Goal: Register for event/course

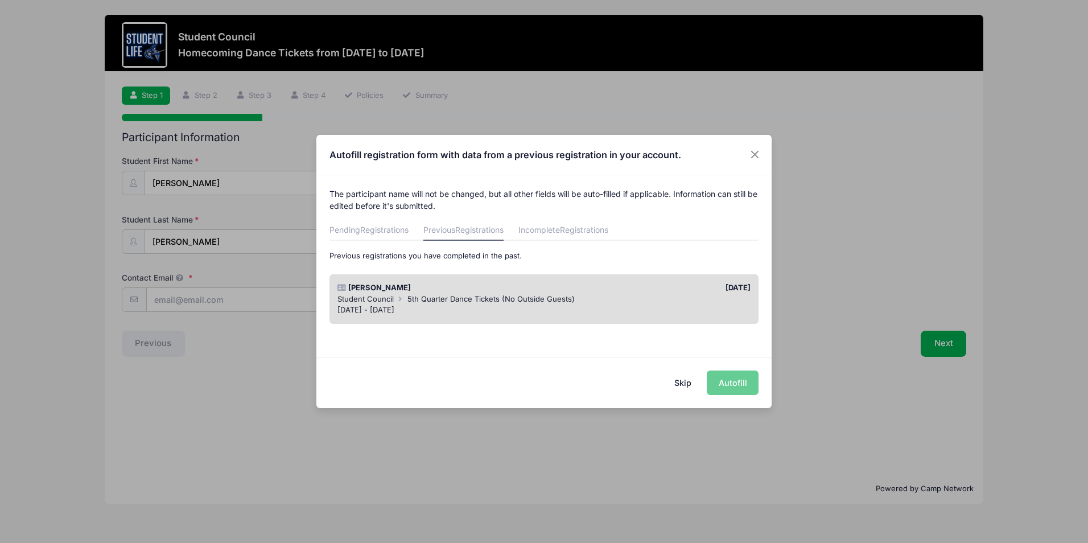
click at [726, 378] on div "Skip Autofill" at bounding box center [543, 382] width 455 height 51
click at [654, 306] on div "Sep 5 - Sep 5, 2025" at bounding box center [545, 310] width 414 height 11
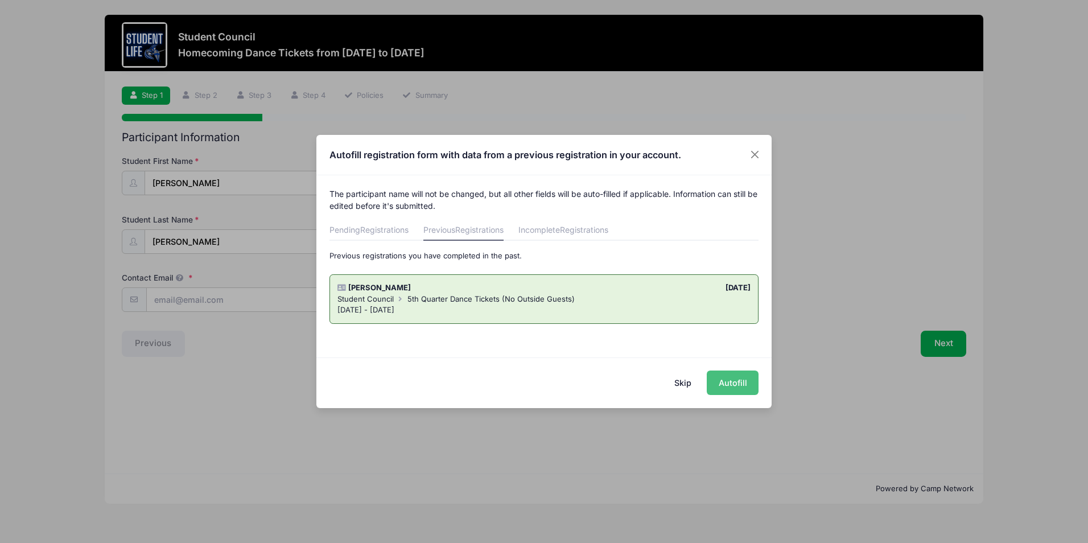
click at [729, 385] on button "Autofill" at bounding box center [733, 383] width 52 height 24
type input "techavez26@gmail.com"
type input "11/29/2009"
type input "1726 East Culver Street"
type input "Phoenix"
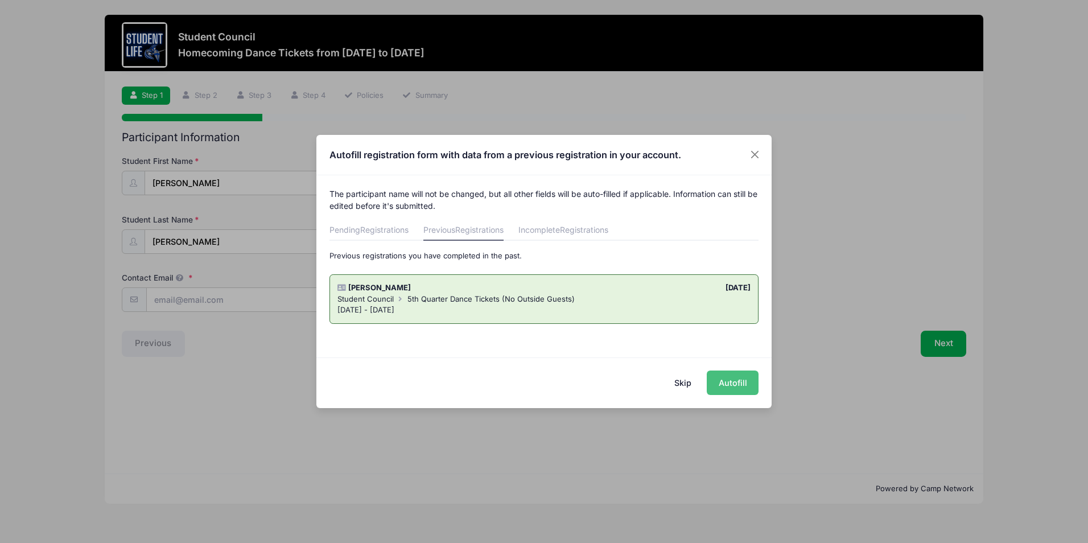
select select "AZ"
type input "85006"
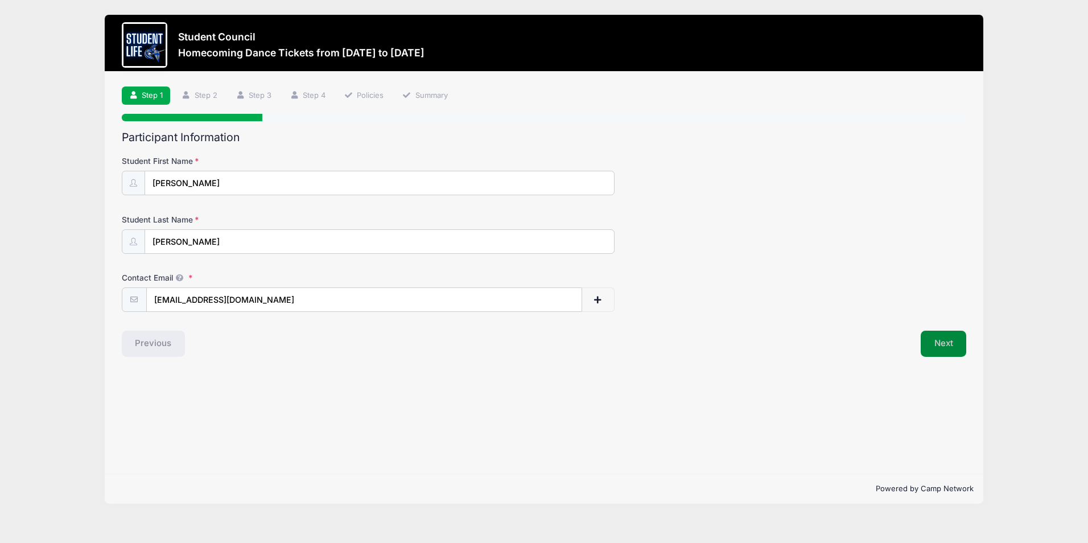
click at [952, 350] on button "Next" at bounding box center [944, 344] width 46 height 26
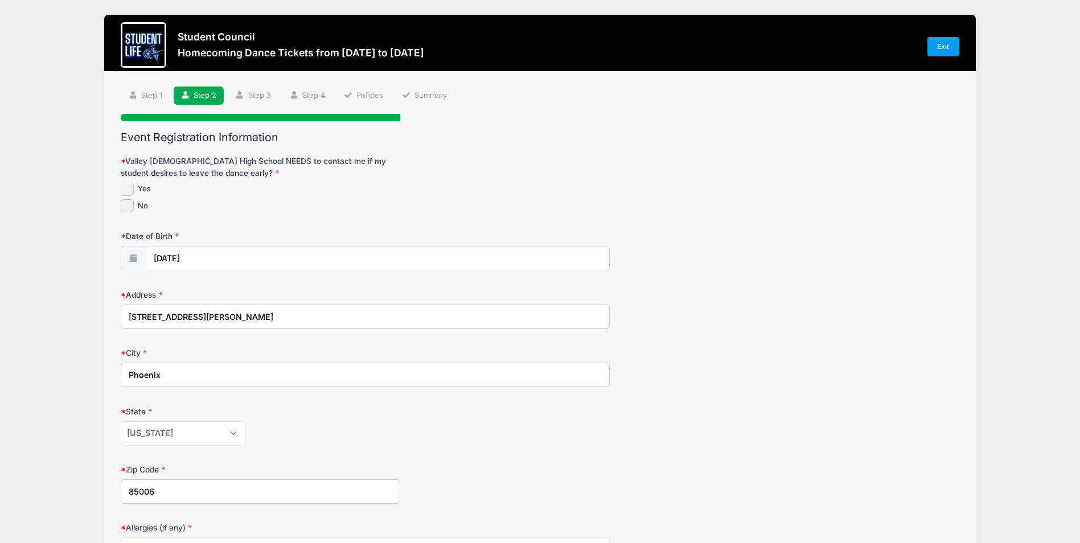
click at [124, 193] on input "Yes" at bounding box center [127, 189] width 13 height 13
checkbox input "true"
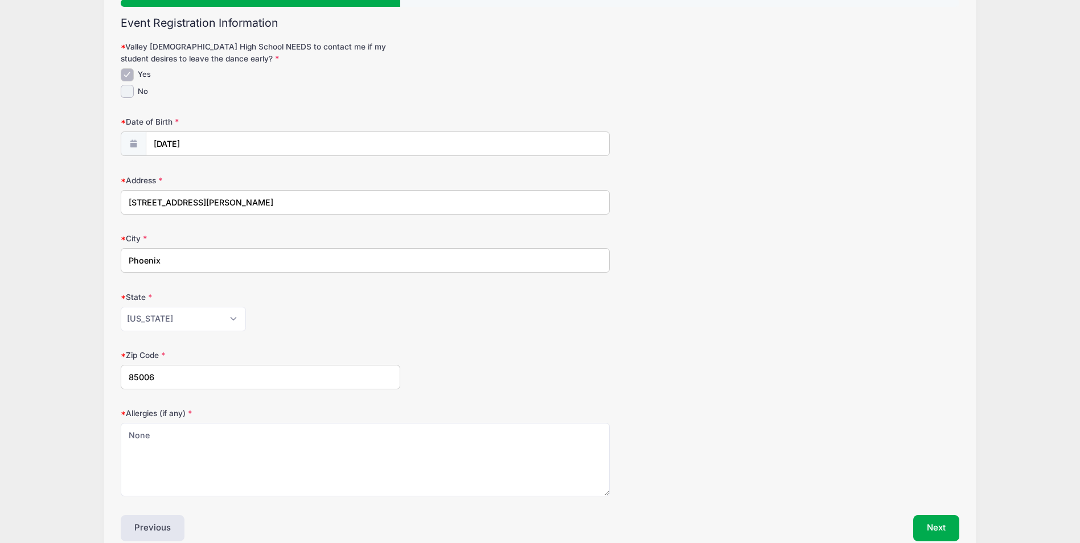
scroll to position [172, 0]
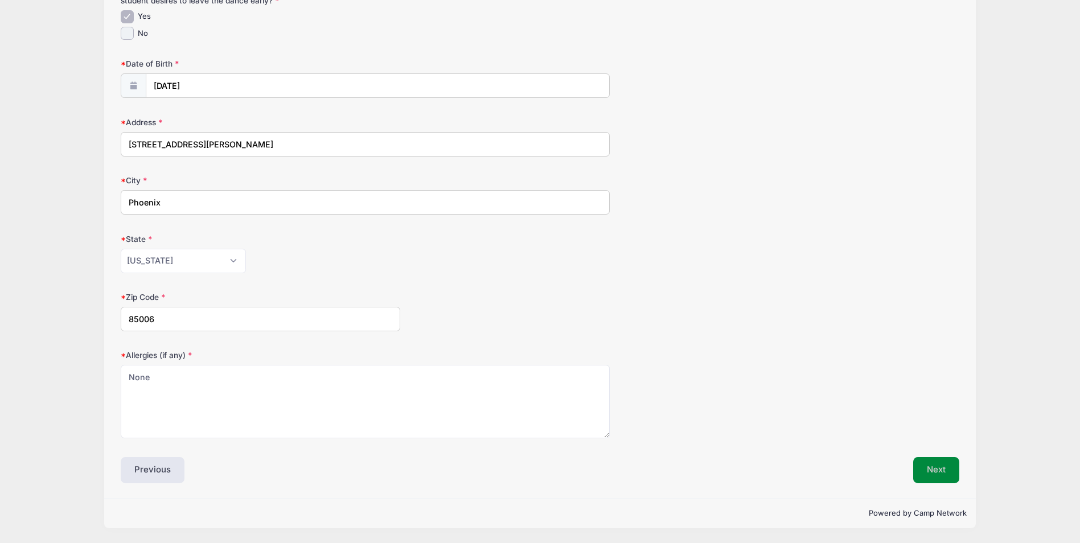
click at [928, 481] on button "Next" at bounding box center [936, 470] width 46 height 26
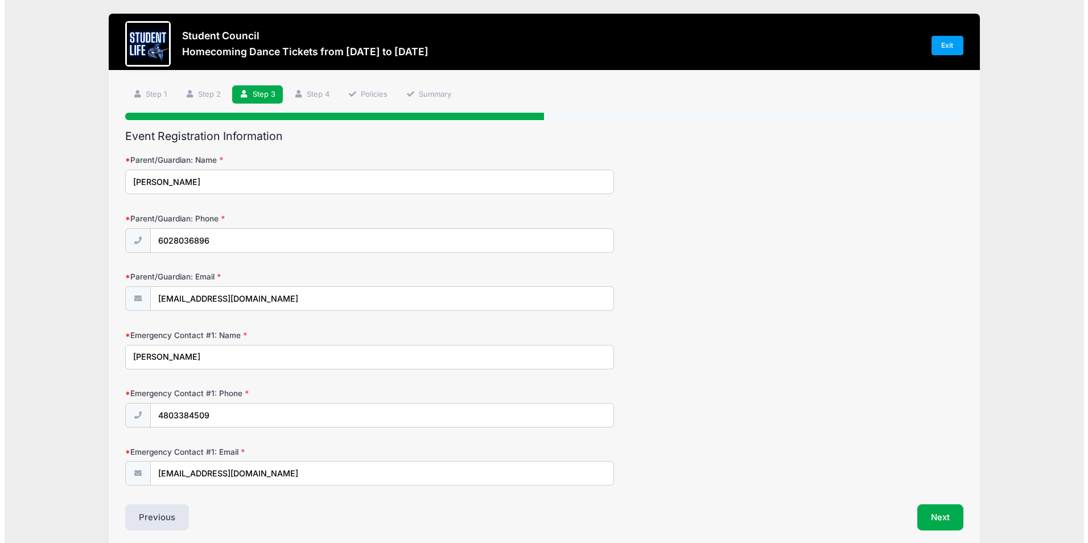
scroll to position [0, 0]
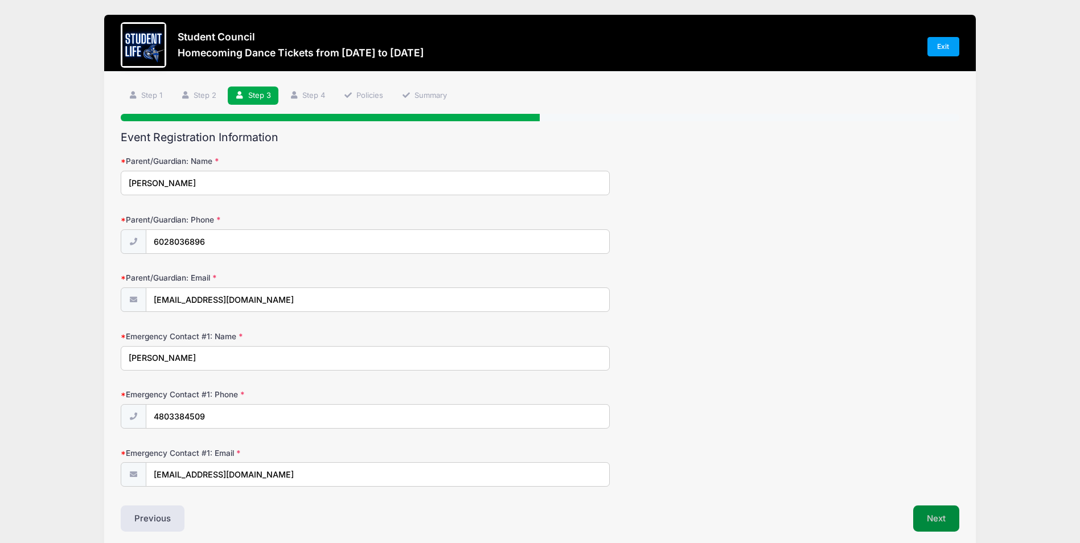
click at [928, 513] on button "Next" at bounding box center [936, 518] width 46 height 26
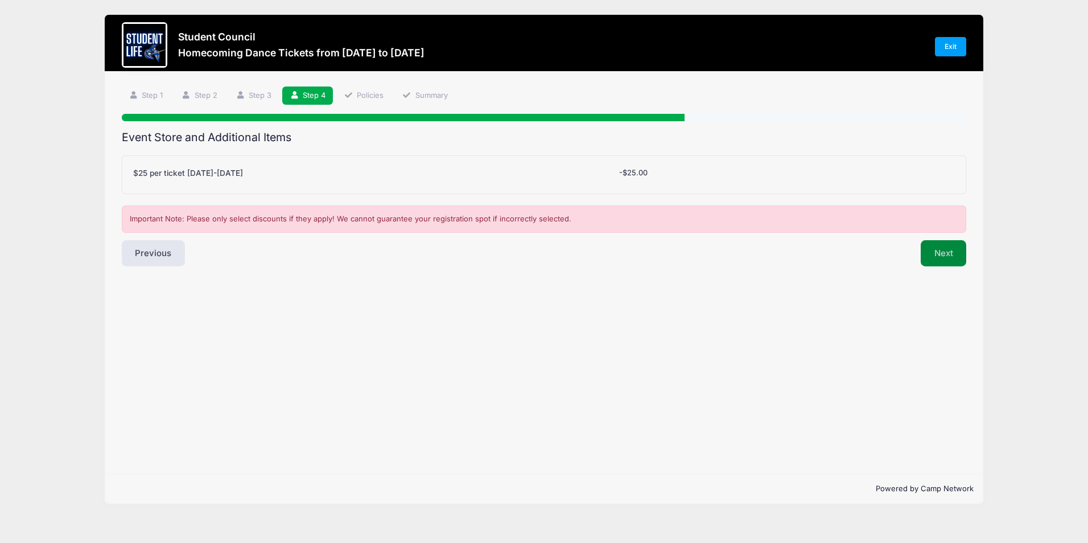
click at [947, 256] on button "Next" at bounding box center [944, 253] width 46 height 26
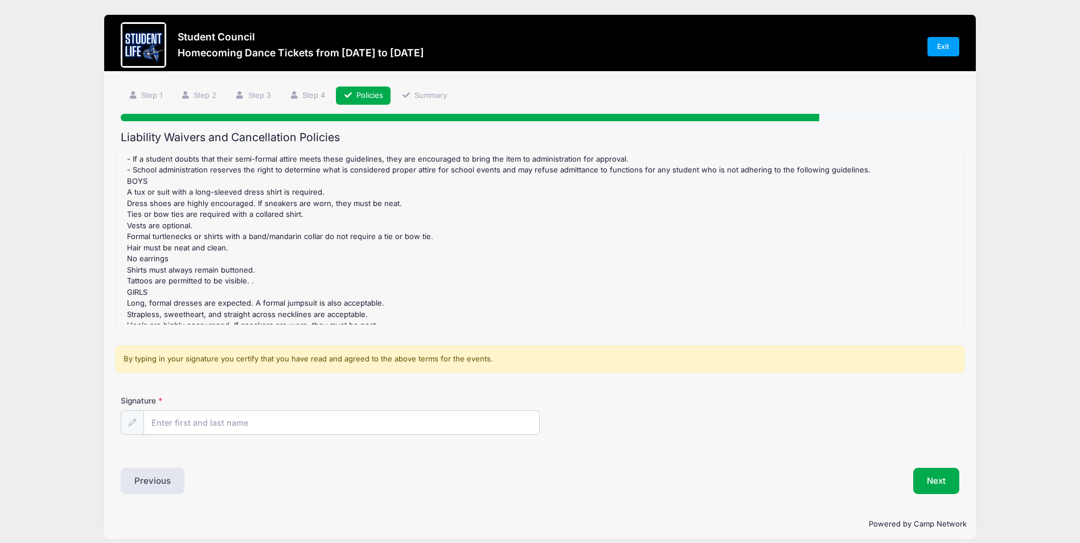
scroll to position [698, 0]
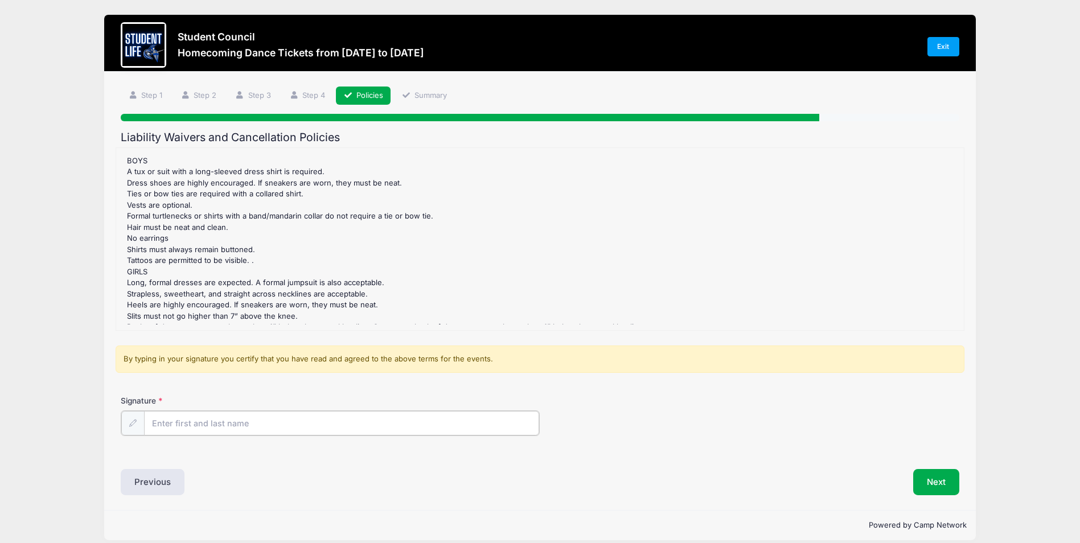
click at [275, 423] on input "Signature" at bounding box center [341, 423] width 395 height 24
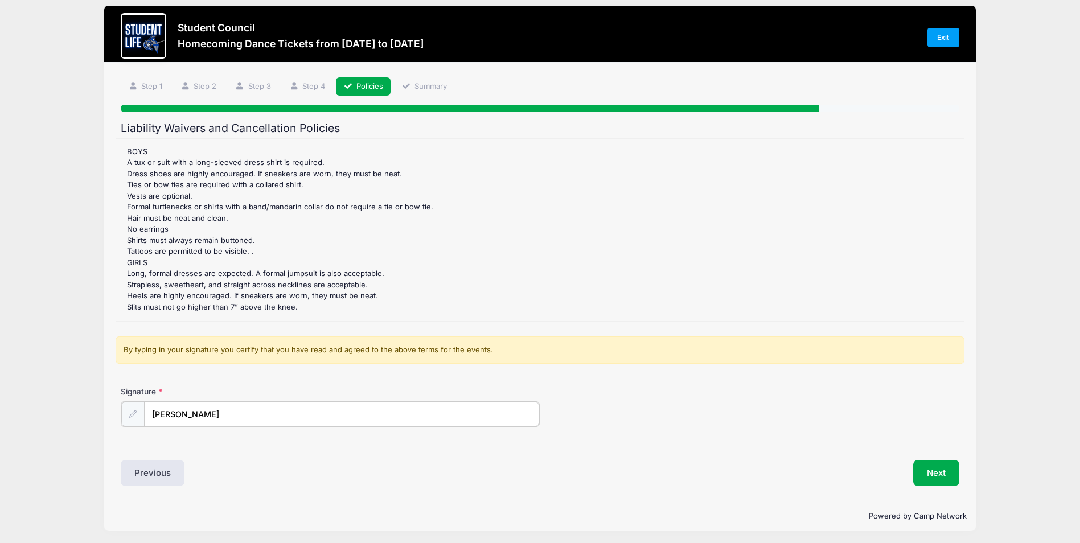
scroll to position [12, 0]
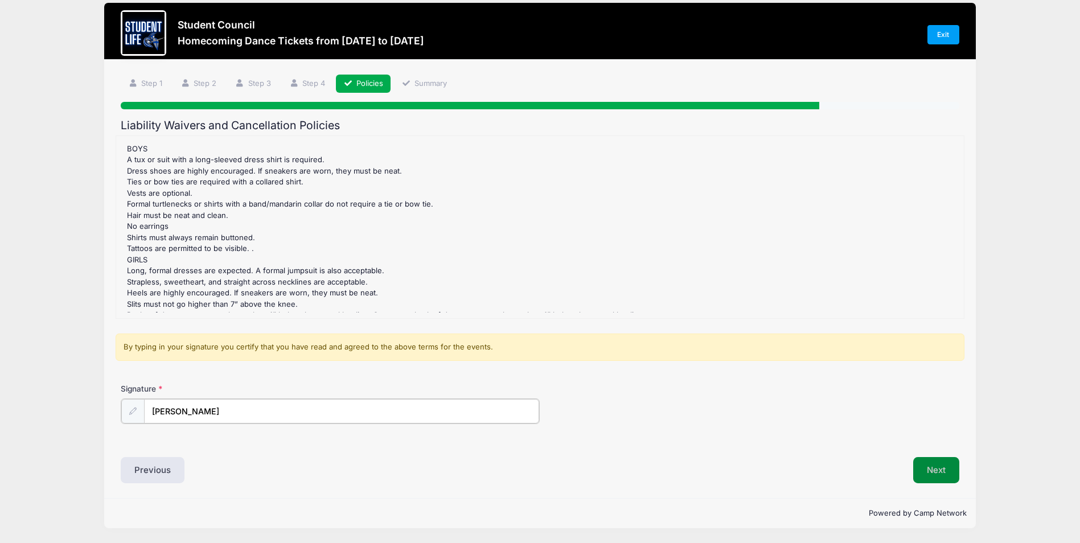
type input "Teresa Chavez"
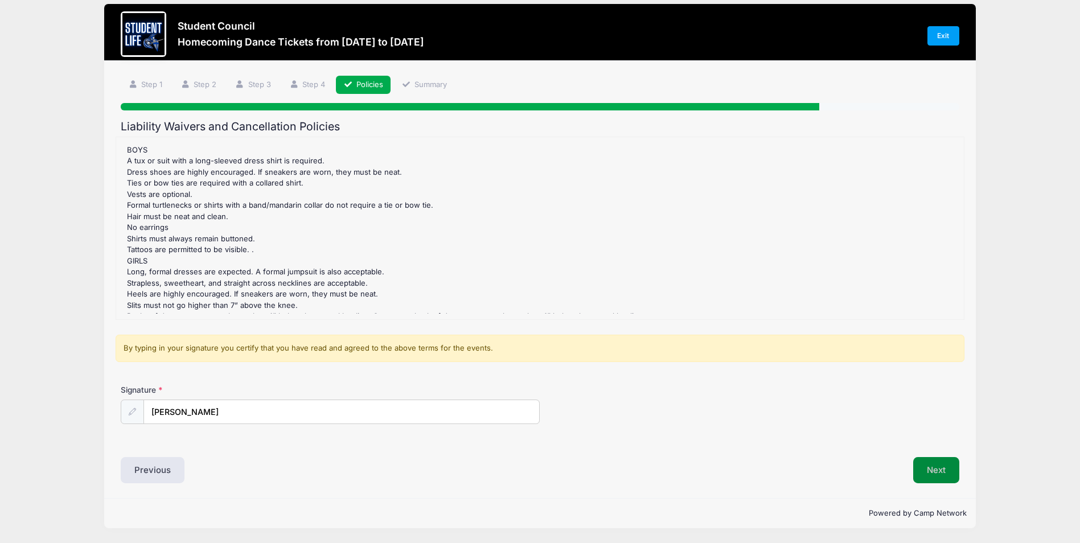
click at [940, 477] on button "Next" at bounding box center [936, 470] width 46 height 26
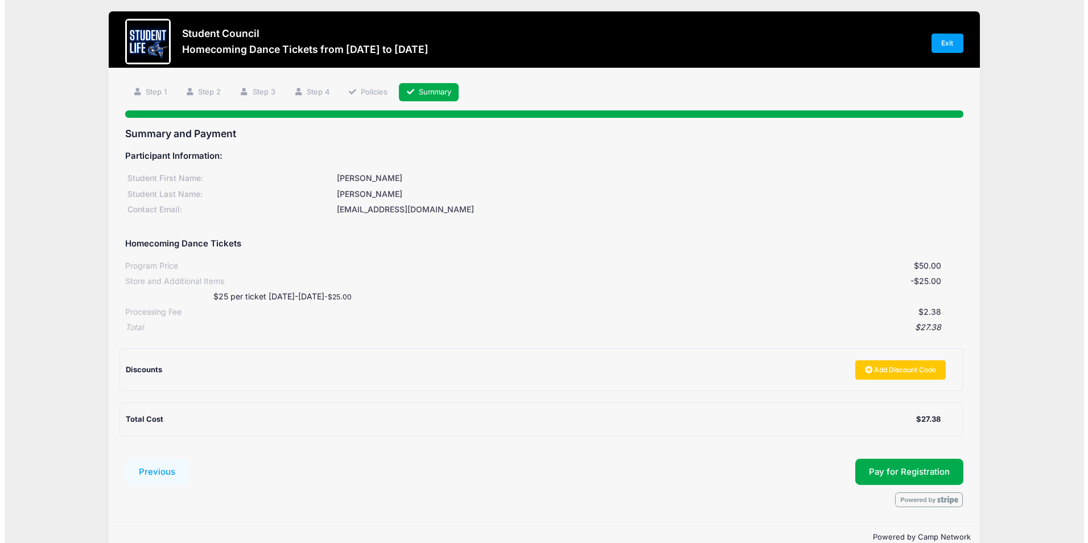
scroll to position [0, 0]
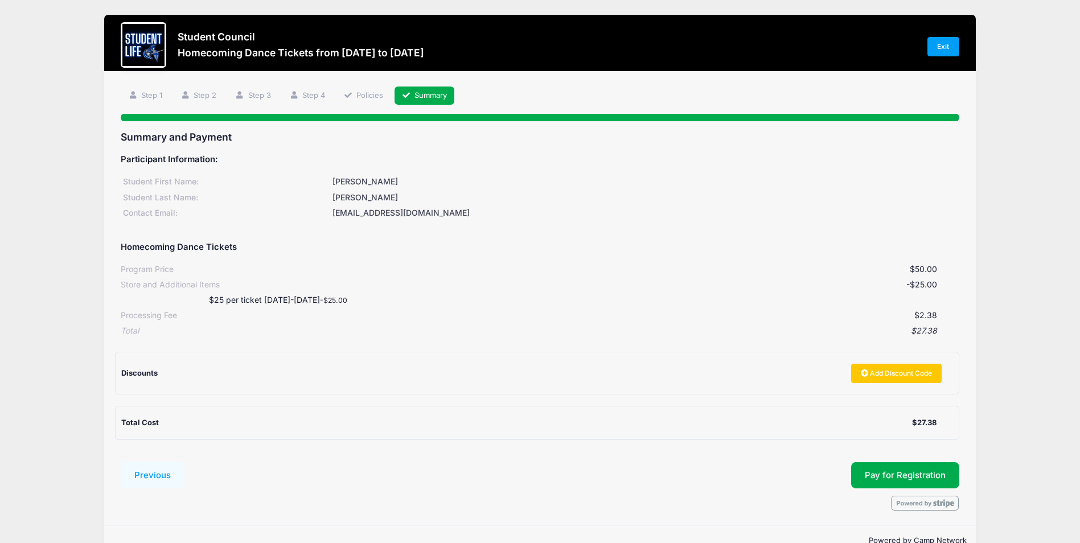
click at [189, 42] on h3 "Student Council" at bounding box center [301, 37] width 246 height 12
click at [946, 46] on link "Exit" at bounding box center [943, 46] width 32 height 19
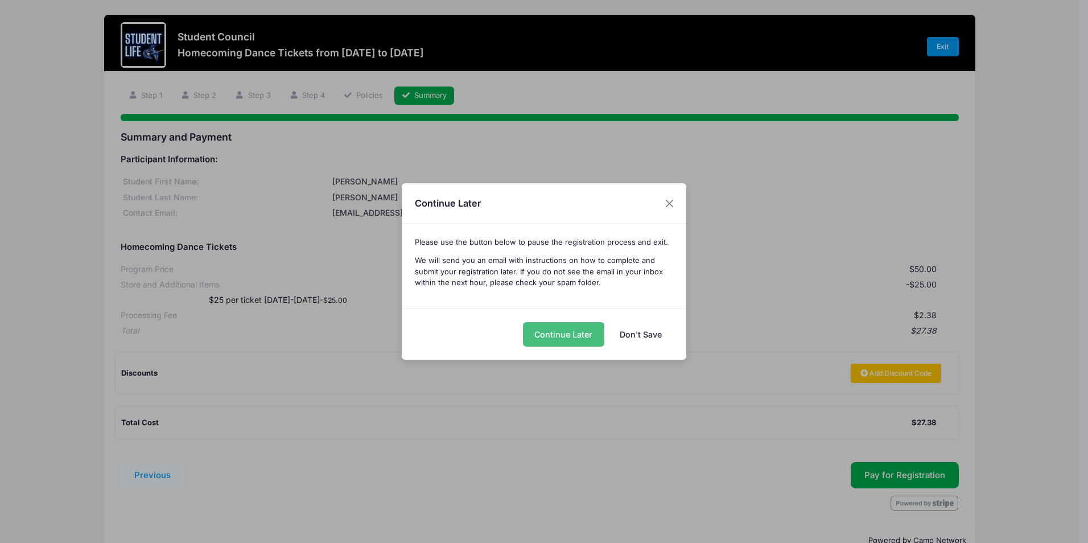
click at [573, 330] on button "Continue Later" at bounding box center [563, 334] width 81 height 24
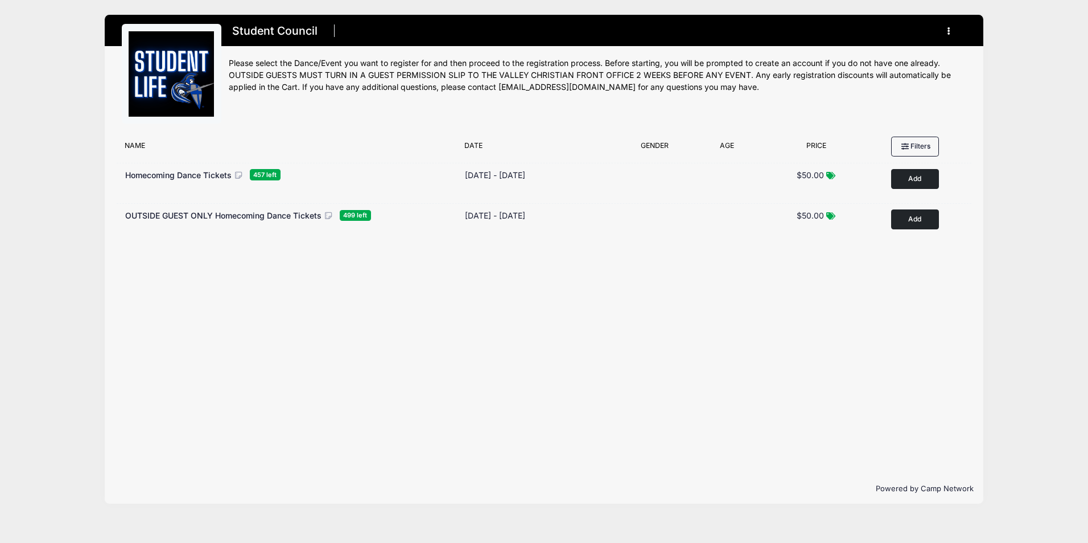
click at [947, 31] on button "button" at bounding box center [951, 31] width 31 height 20
click at [862, 83] on link "Logout" at bounding box center [895, 89] width 131 height 22
